Goal: Browse casually

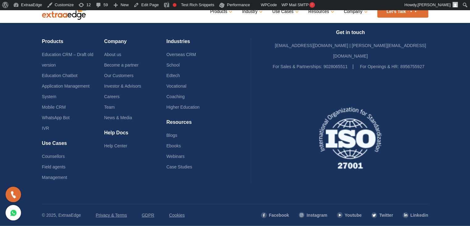
scroll to position [1530, 0]
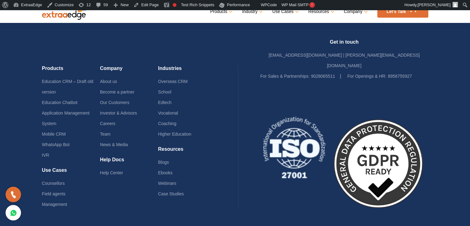
scroll to position [1540, 0]
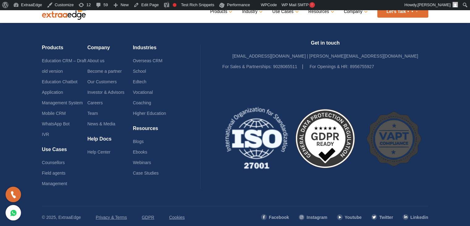
scroll to position [1539, 0]
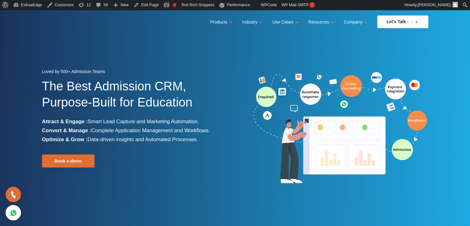
scroll to position [1529, 0]
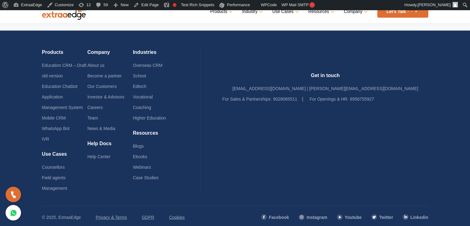
scroll to position [1513, 0]
